Goal: Information Seeking & Learning: Check status

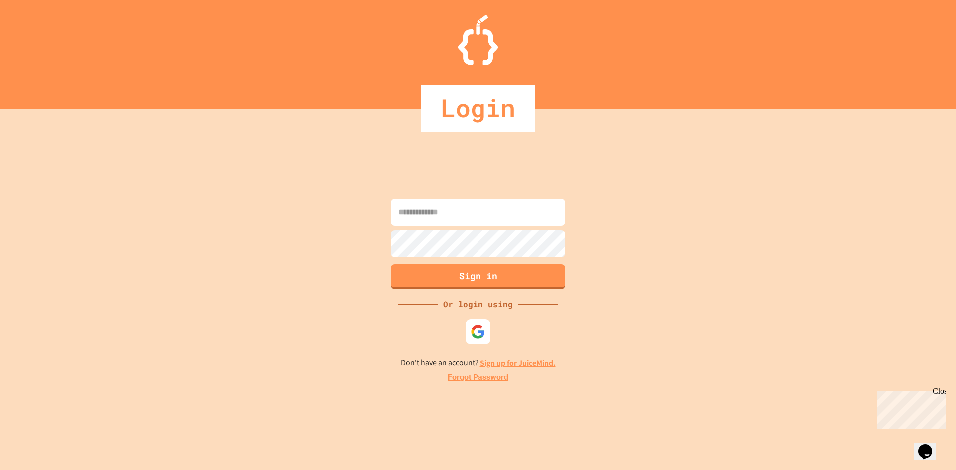
click at [473, 207] on input at bounding box center [478, 212] width 174 height 27
type input "**********"
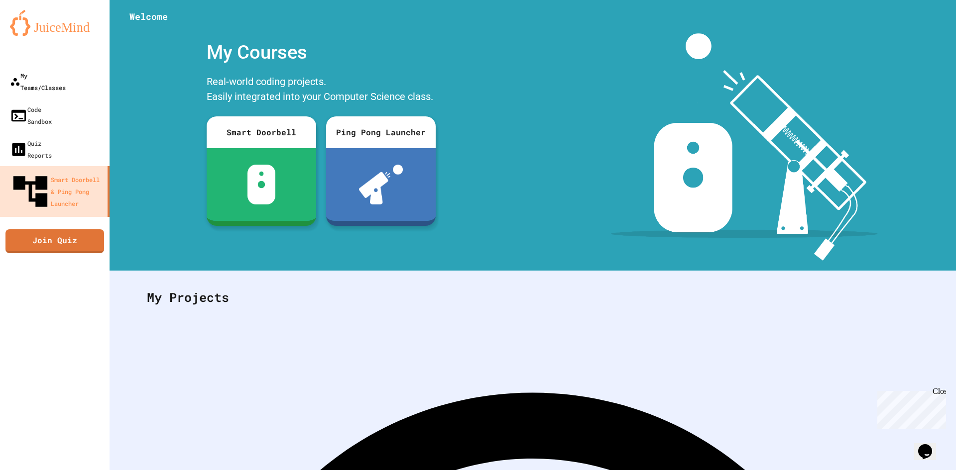
drag, startPoint x: 64, startPoint y: 64, endPoint x: 64, endPoint y: 74, distance: 10.0
click at [64, 65] on div "My Teams/Classes Code Sandbox Quiz Reports Smart Doorbell & Ping Pong Launcher …" at bounding box center [55, 235] width 110 height 470
click at [63, 82] on div "My Teams/Classes" at bounding box center [36, 81] width 57 height 24
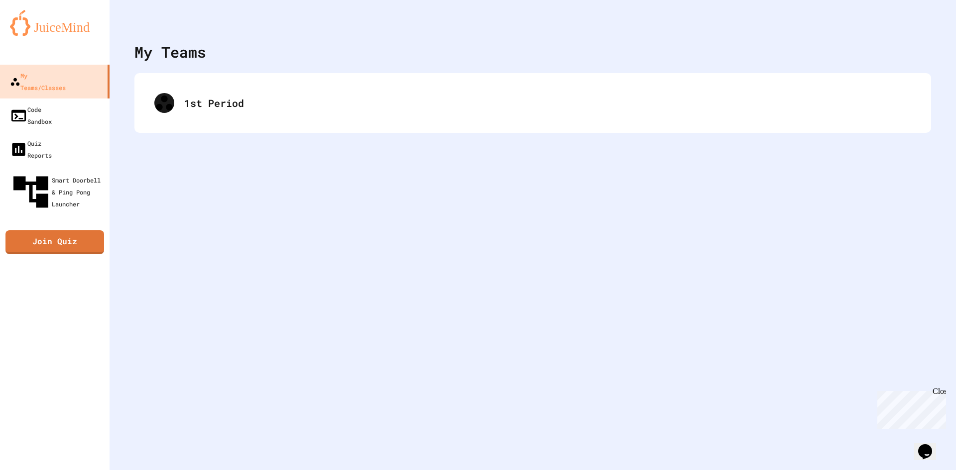
click at [308, 78] on div "1st Period" at bounding box center [532, 103] width 796 height 60
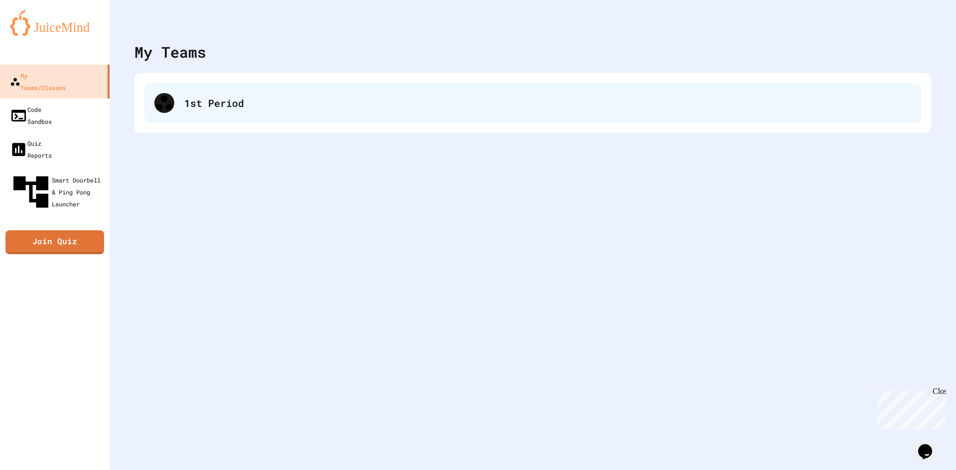
click at [277, 106] on div "1st Period" at bounding box center [547, 103] width 727 height 15
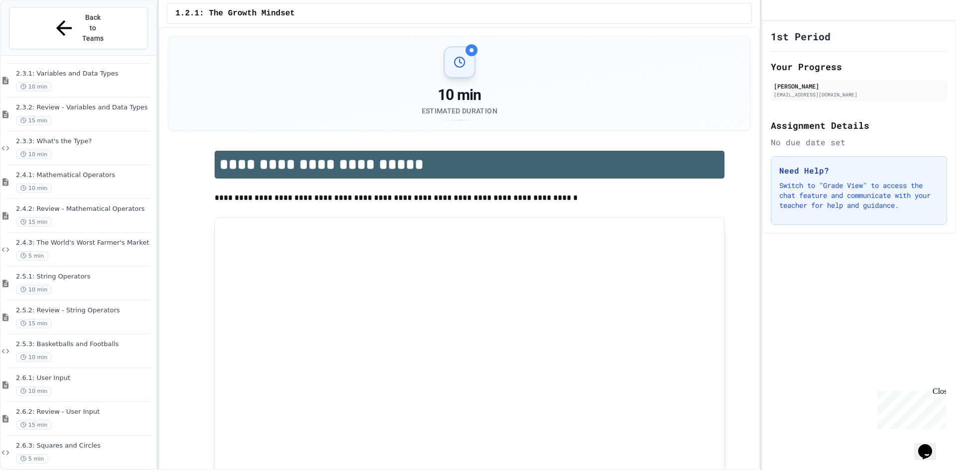
scroll to position [939, 0]
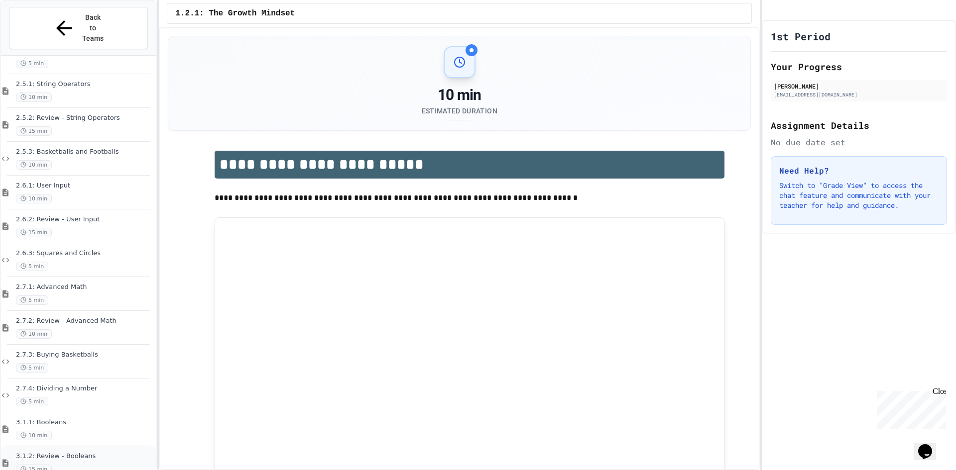
click at [80, 452] on span "3.1.2: Review - Booleans" at bounding box center [85, 456] width 138 height 8
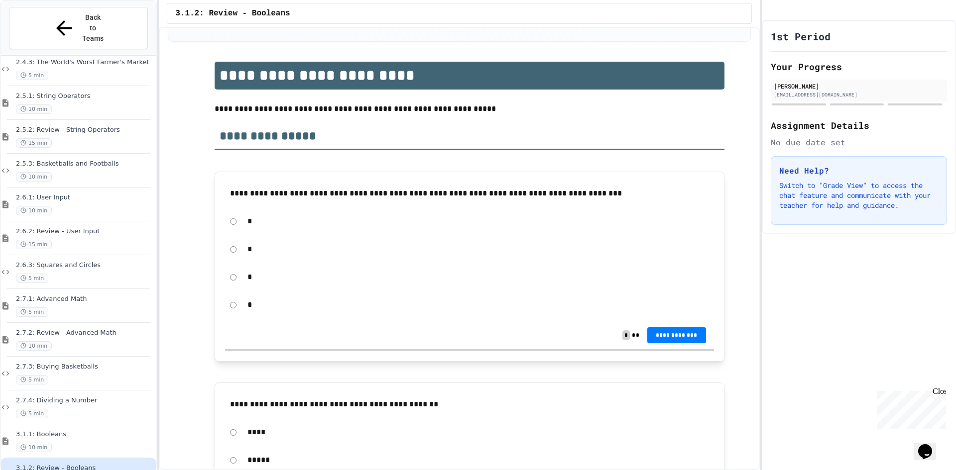
scroll to position [100, 0]
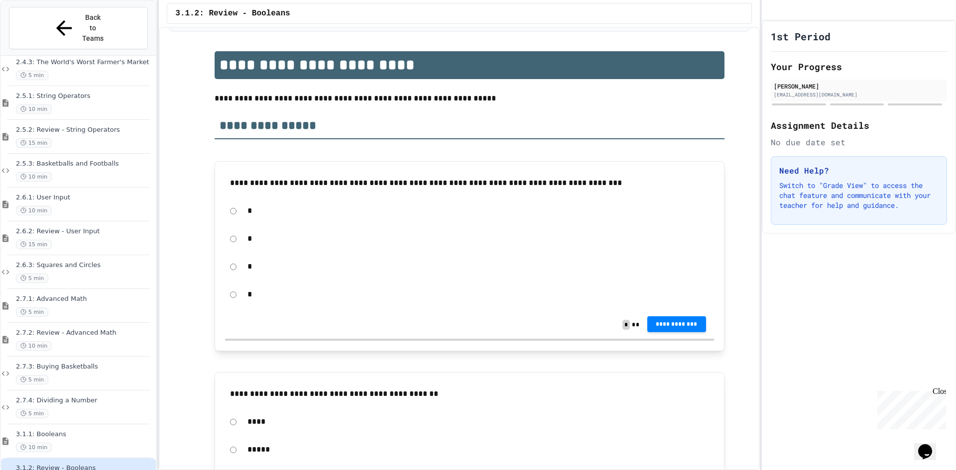
click at [669, 322] on span "**********" at bounding box center [676, 325] width 43 height 8
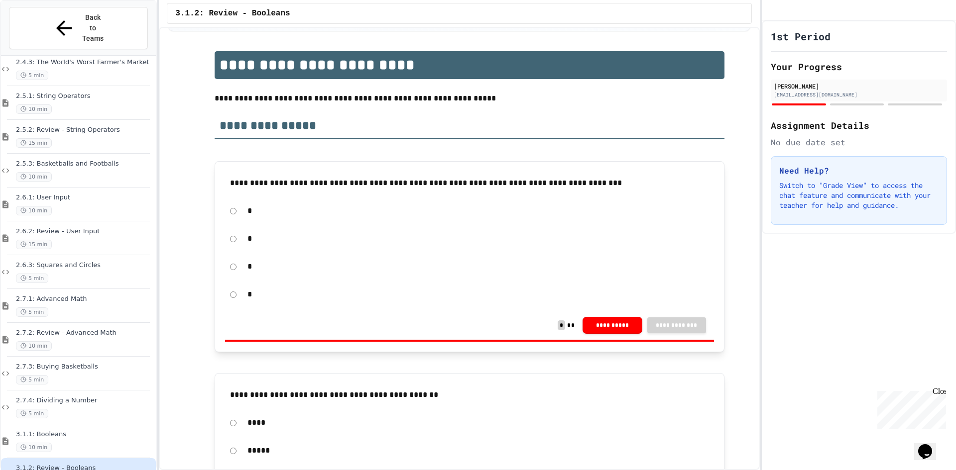
drag, startPoint x: 876, startPoint y: 174, endPoint x: 886, endPoint y: 166, distance: 12.4
click at [887, 166] on div "1st Period Your Progress [PERSON_NAME] [EMAIL_ADDRESS][DOMAIN_NAME] Assignment …" at bounding box center [859, 127] width 194 height 214
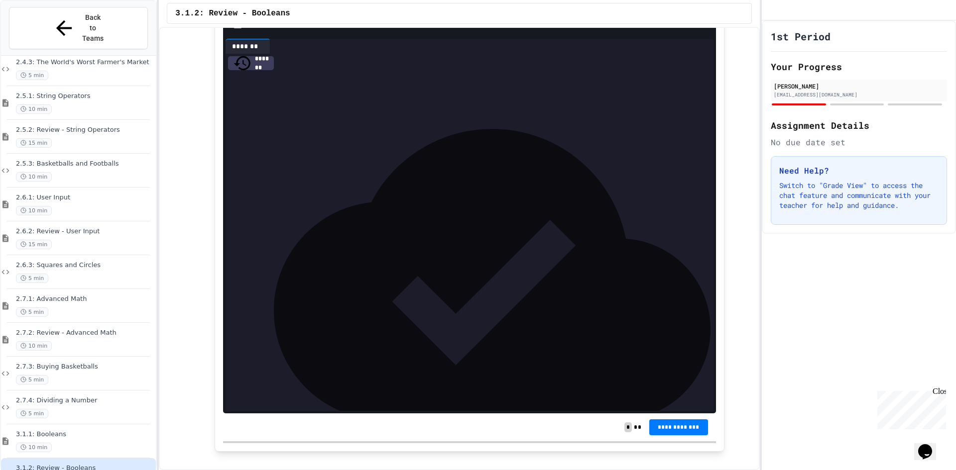
scroll to position [1107, 0]
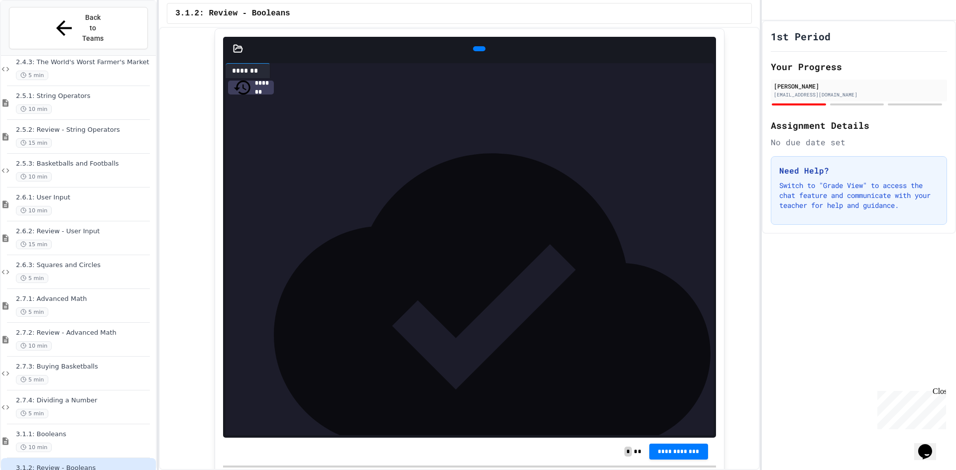
click at [478, 49] on icon at bounding box center [478, 49] width 0 height 0
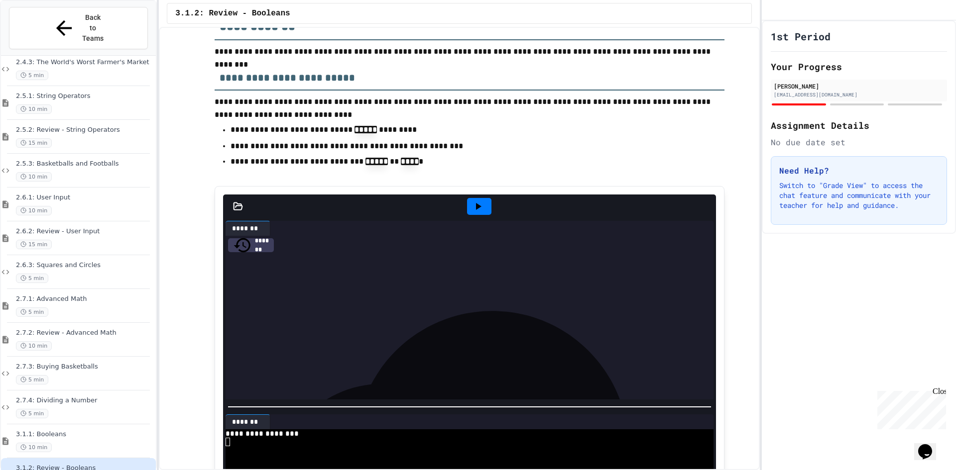
scroll to position [1157, 0]
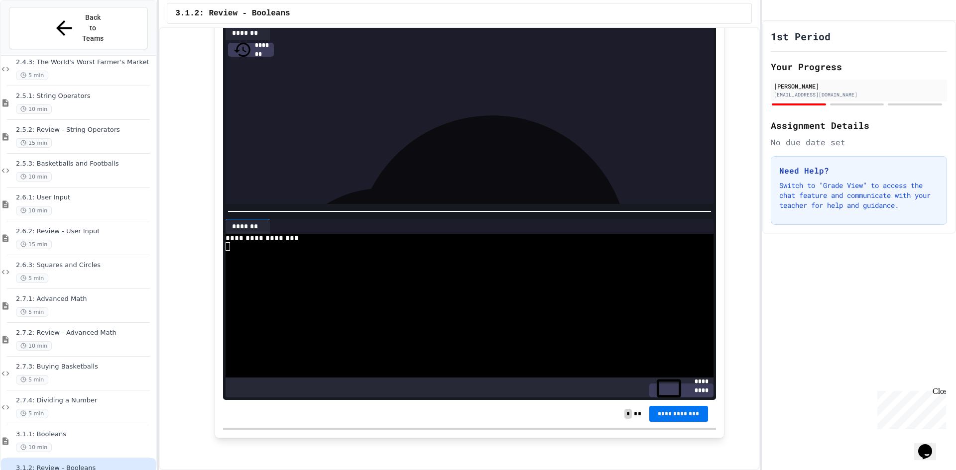
click at [664, 406] on button "**********" at bounding box center [678, 414] width 59 height 16
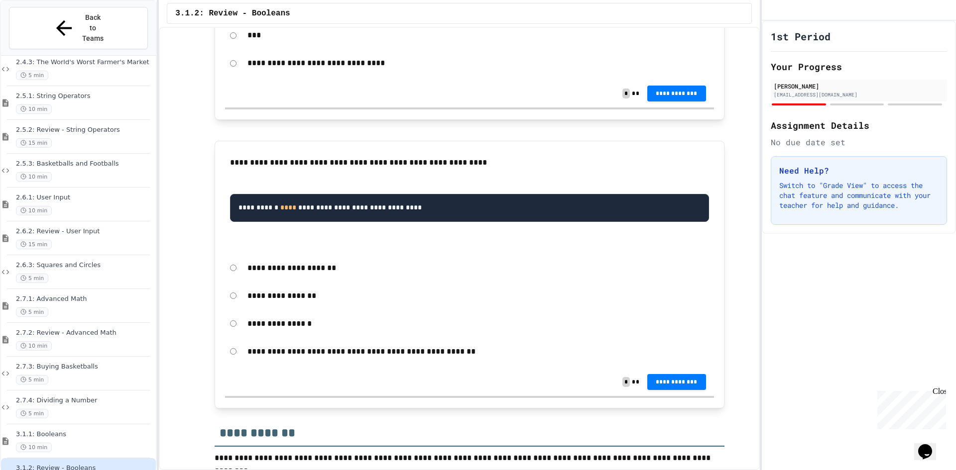
scroll to position [560, 0]
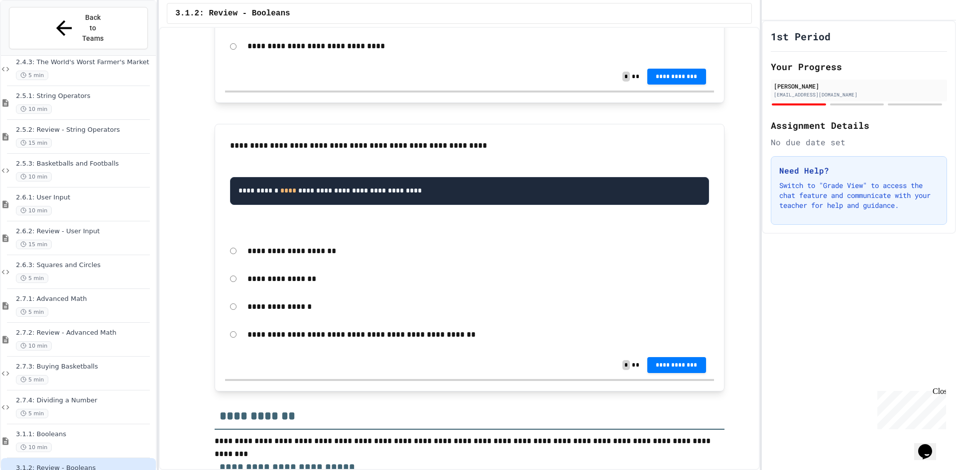
drag, startPoint x: 610, startPoint y: 369, endPoint x: 308, endPoint y: 160, distance: 367.4
click at [308, 160] on div "**********" at bounding box center [469, 257] width 489 height 247
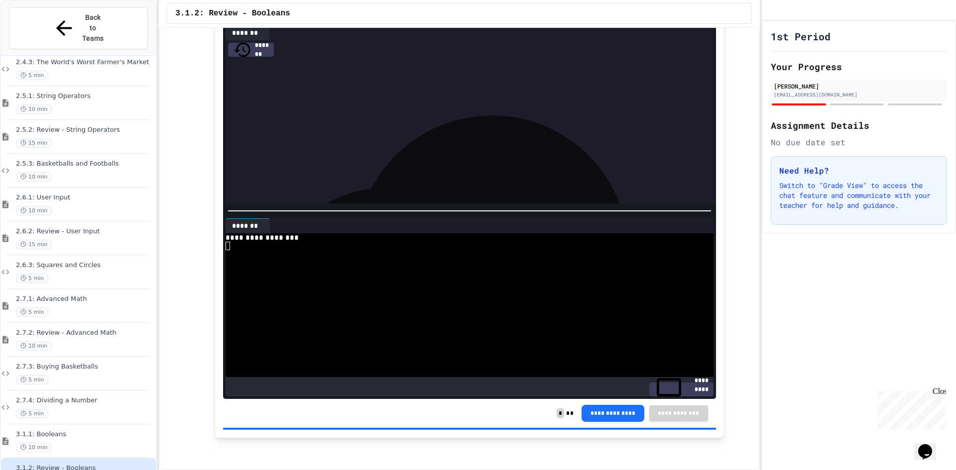
scroll to position [939, 0]
